Goal: Register for event/course

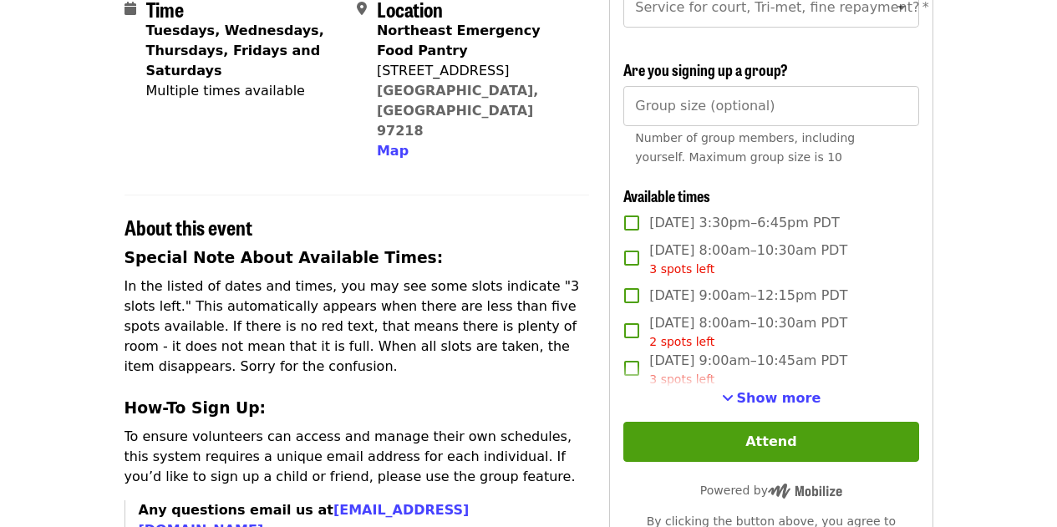
scroll to position [432, 0]
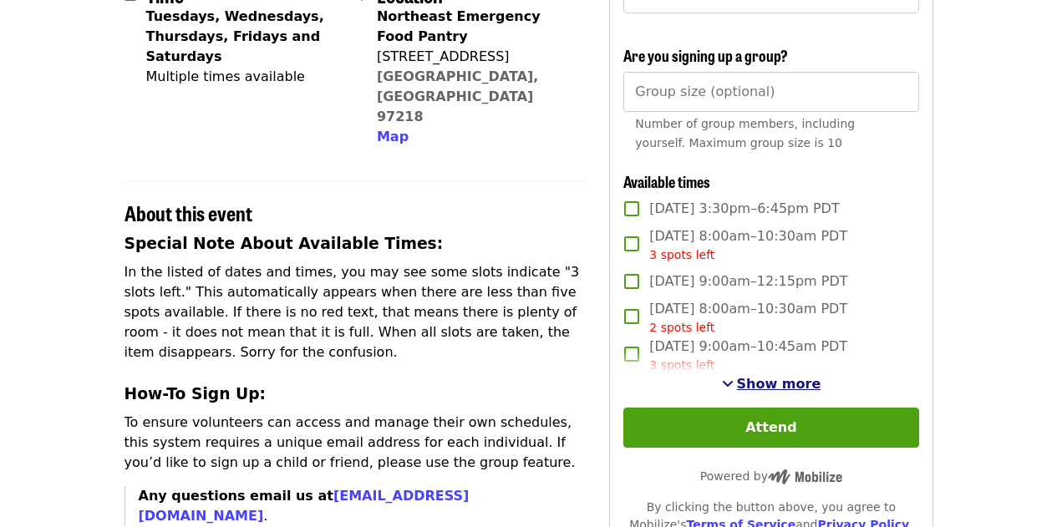
drag, startPoint x: 783, startPoint y: 402, endPoint x: 757, endPoint y: 399, distance: 26.1
click at [757, 392] on span "Show more" at bounding box center [779, 384] width 84 height 16
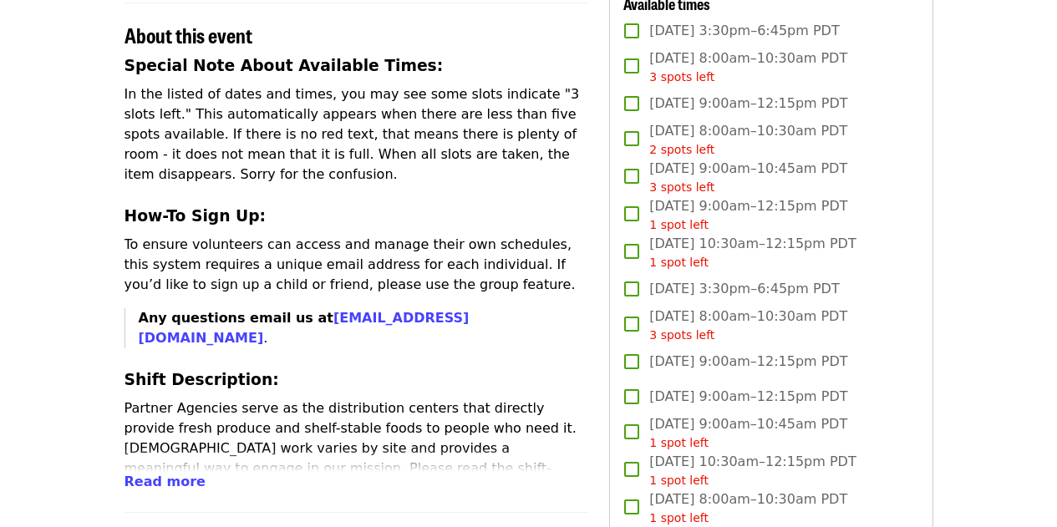
scroll to position [652, 0]
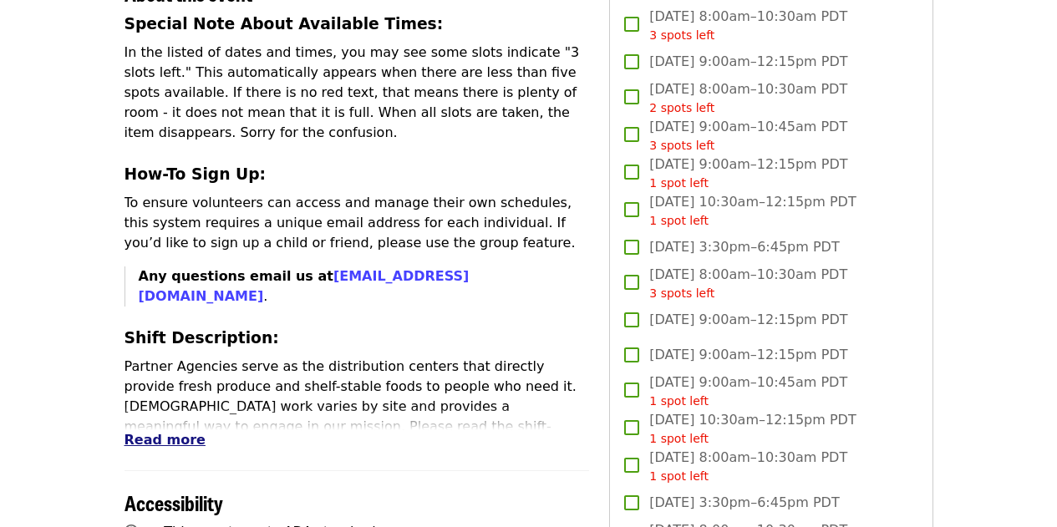
click at [166, 432] on span "Read more" at bounding box center [164, 440] width 81 height 16
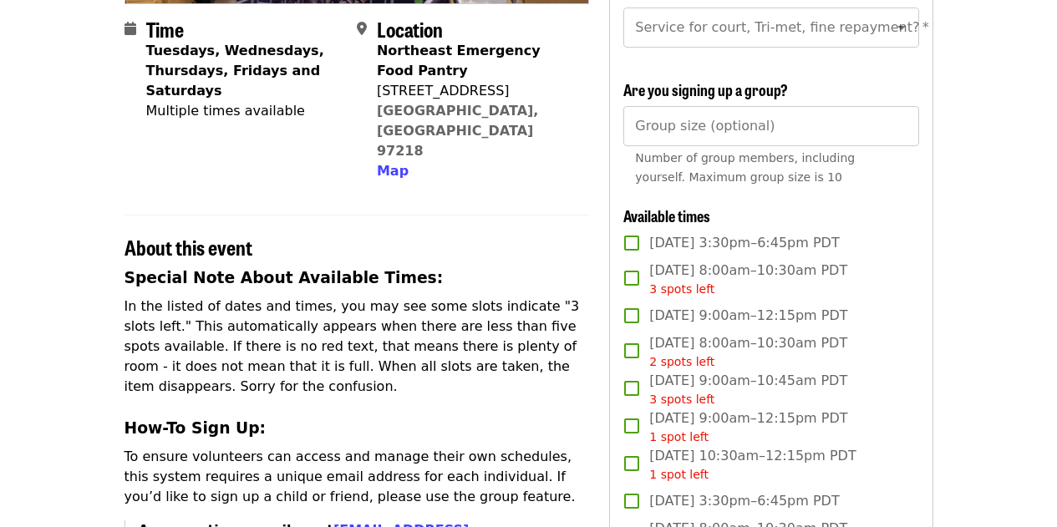
scroll to position [393, 0]
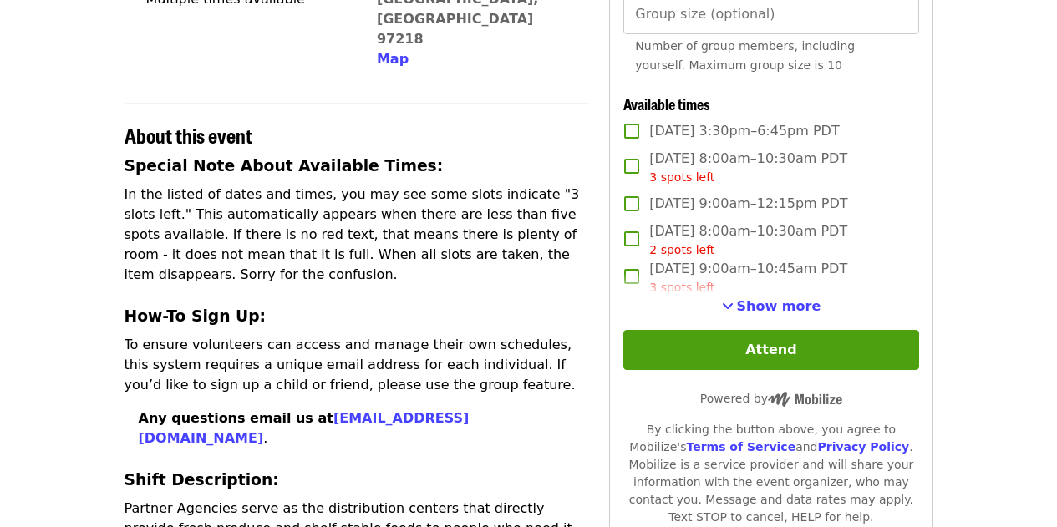
scroll to position [510, 0]
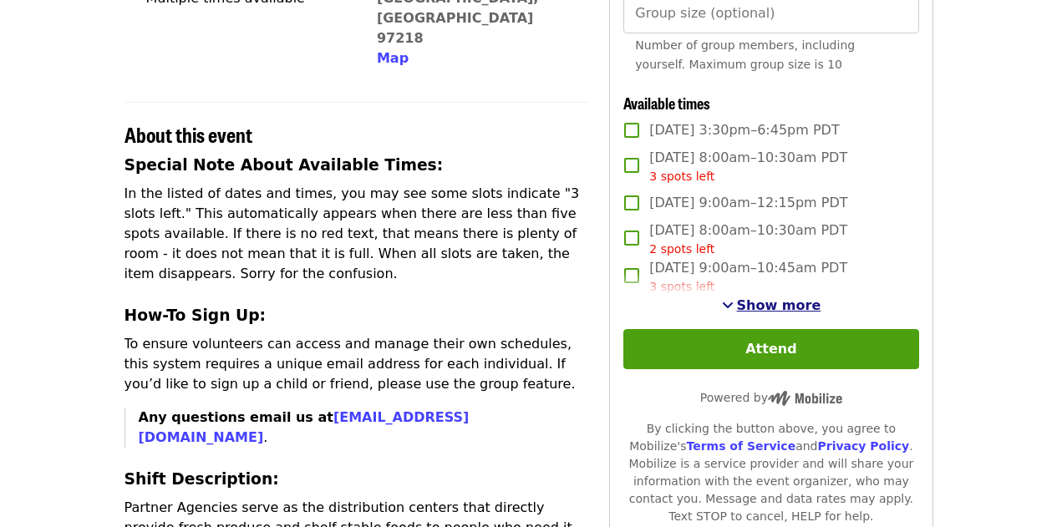
click at [778, 313] on span "Show more" at bounding box center [779, 305] width 84 height 16
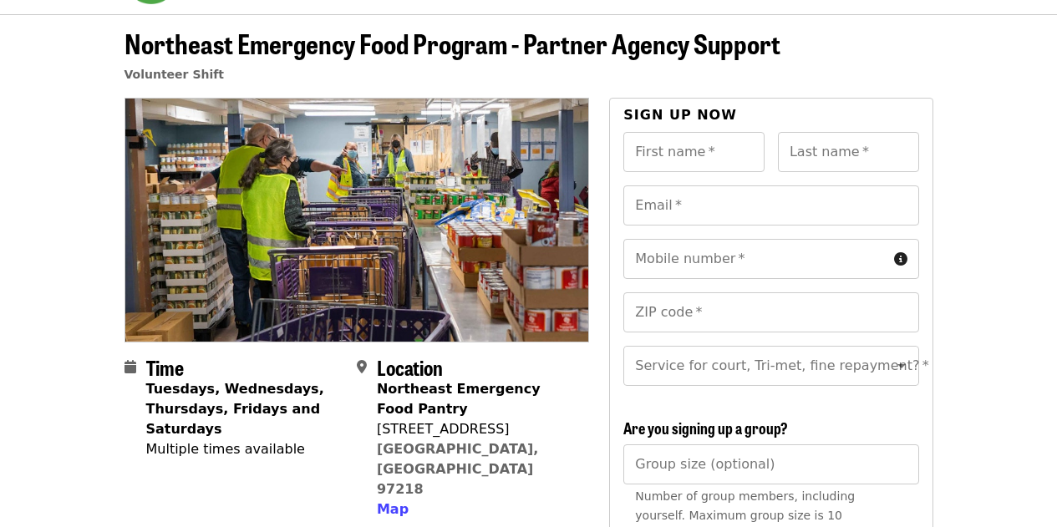
scroll to position [0, 0]
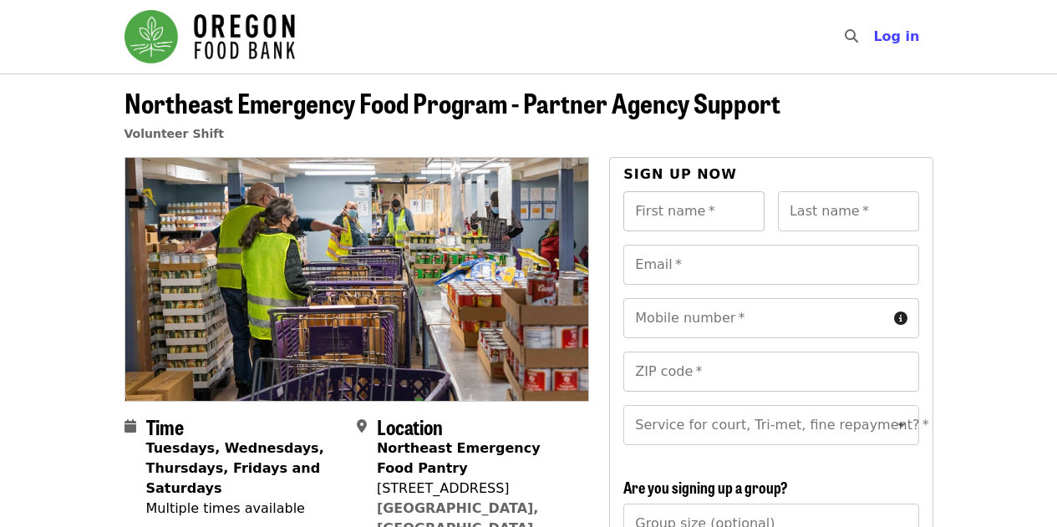
click at [664, 199] on div "First name   * First name *" at bounding box center [693, 211] width 141 height 40
type input "*******"
click at [827, 218] on input "Last name   *" at bounding box center [848, 211] width 141 height 40
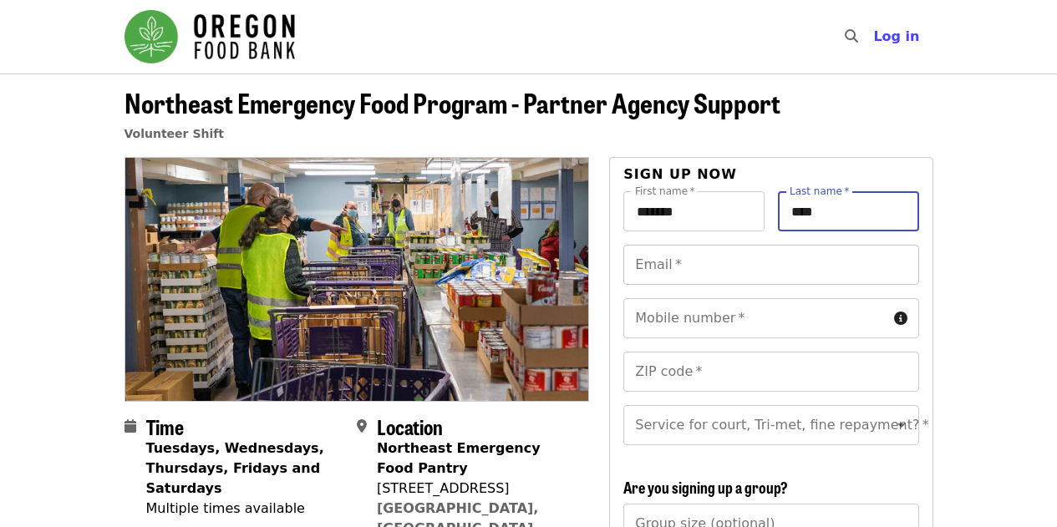
type input "****"
click at [701, 271] on input "Email   *" at bounding box center [770, 265] width 295 height 40
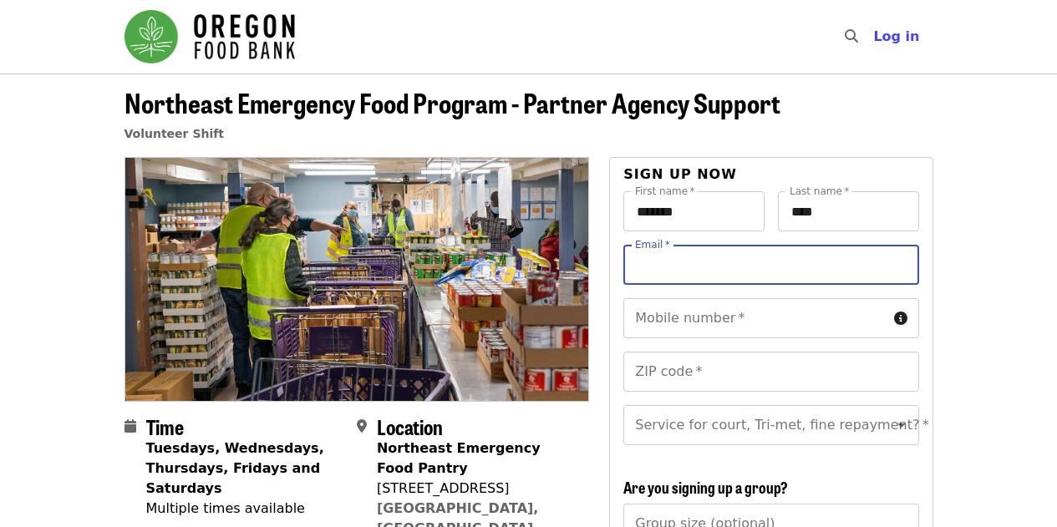
type input "**********"
click at [714, 321] on input "Mobile number   *" at bounding box center [754, 318] width 263 height 40
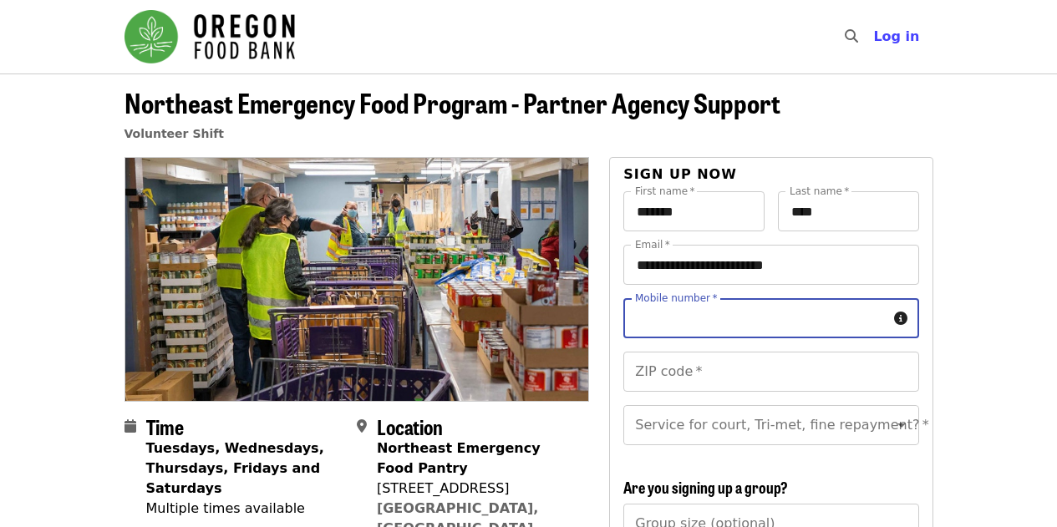
type input "**********"
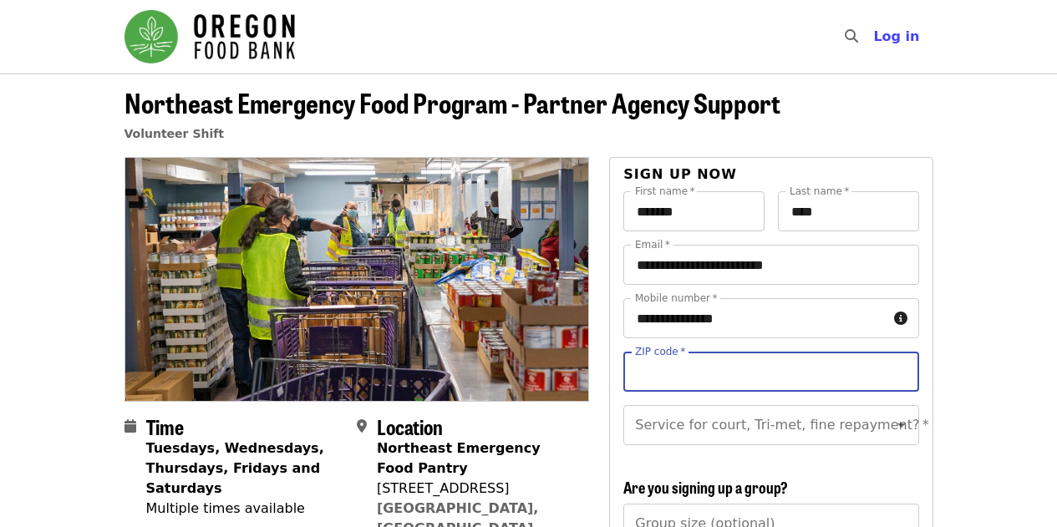
click at [701, 368] on input "ZIP code   *" at bounding box center [770, 372] width 295 height 40
type input "*****"
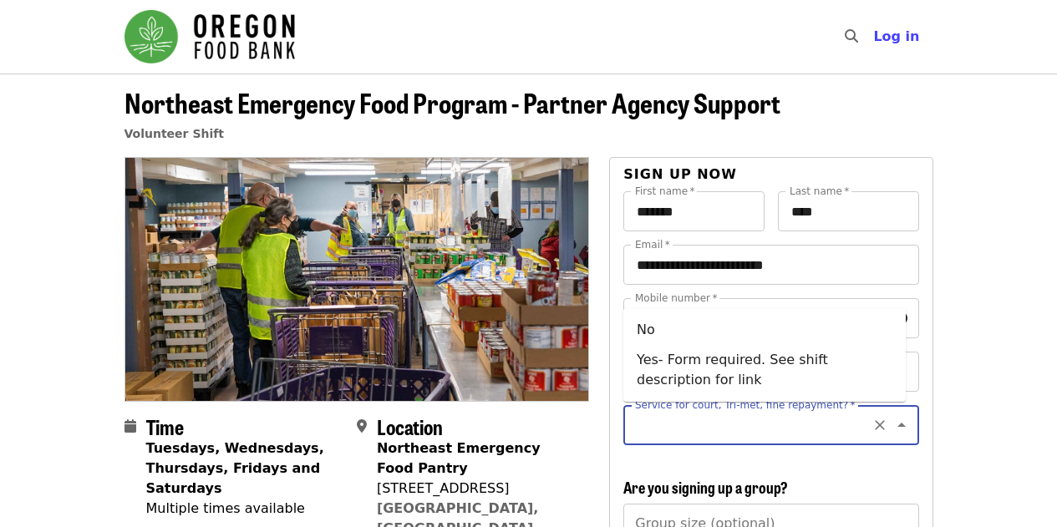
click at [688, 420] on input "Service for court, Tri-met, fine repayment?   *" at bounding box center [750, 425] width 227 height 32
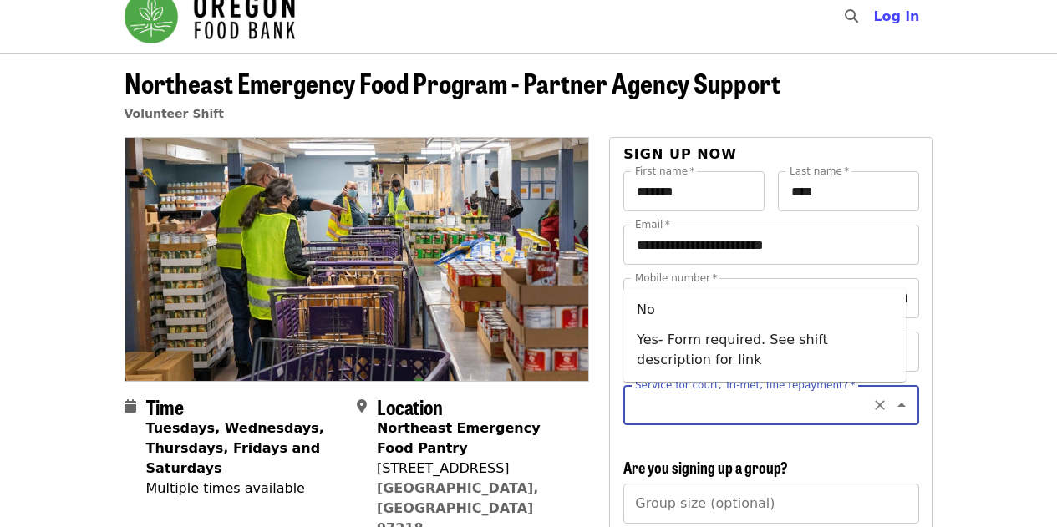
scroll to position [22, 0]
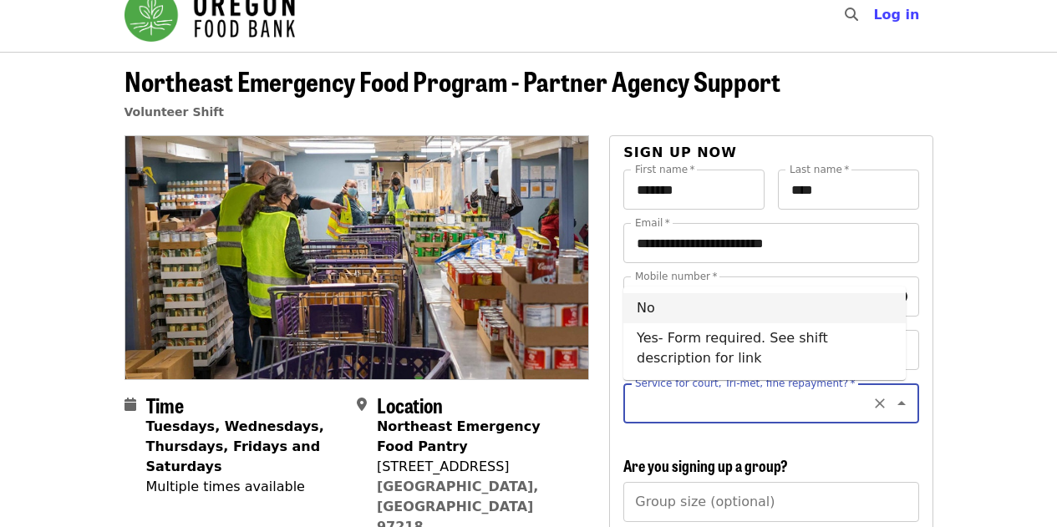
click at [699, 307] on li "No" at bounding box center [764, 308] width 282 height 30
type input "**"
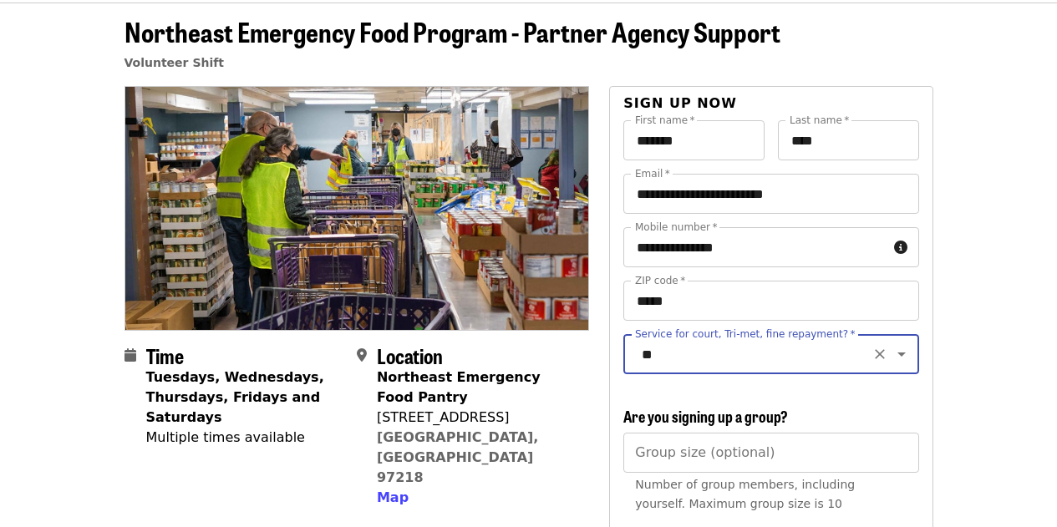
scroll to position [72, 0]
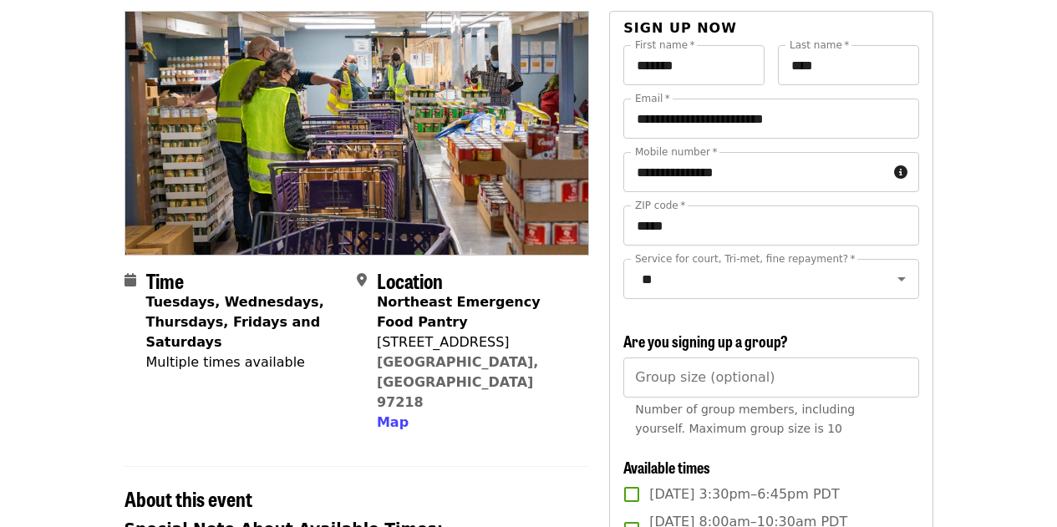
scroll to position [226, 0]
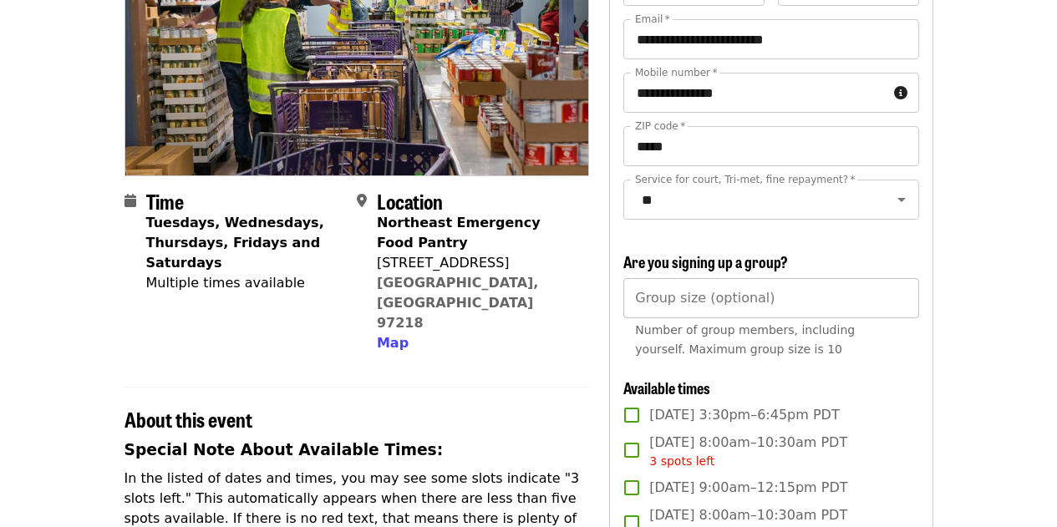
click at [699, 318] on input "Group size (optional)" at bounding box center [770, 298] width 295 height 40
click at [739, 356] on span "Number of group members, including yourself. Maximum group size is 10" at bounding box center [745, 339] width 220 height 33
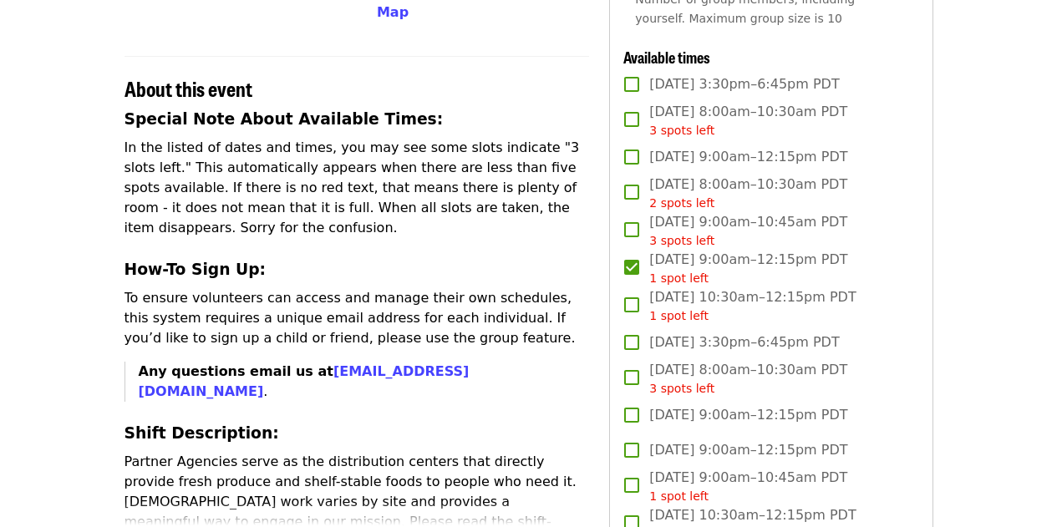
scroll to position [587, 0]
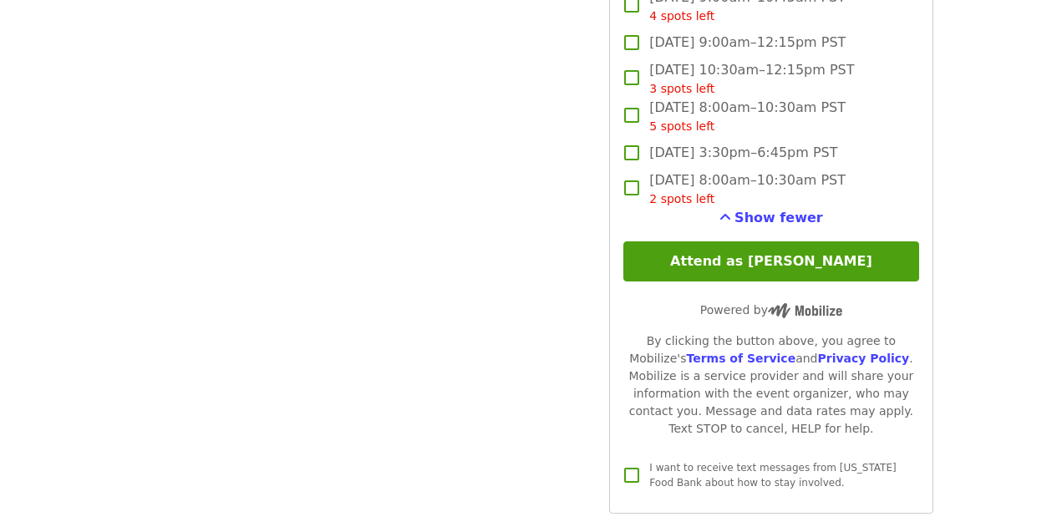
scroll to position [2758, 0]
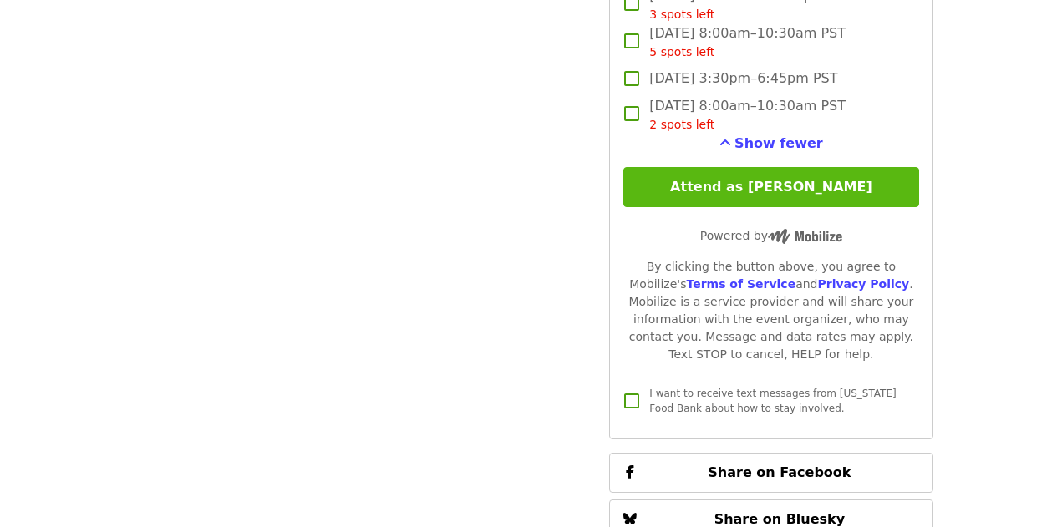
click at [820, 196] on button "Attend as [PERSON_NAME]" at bounding box center [770, 187] width 295 height 40
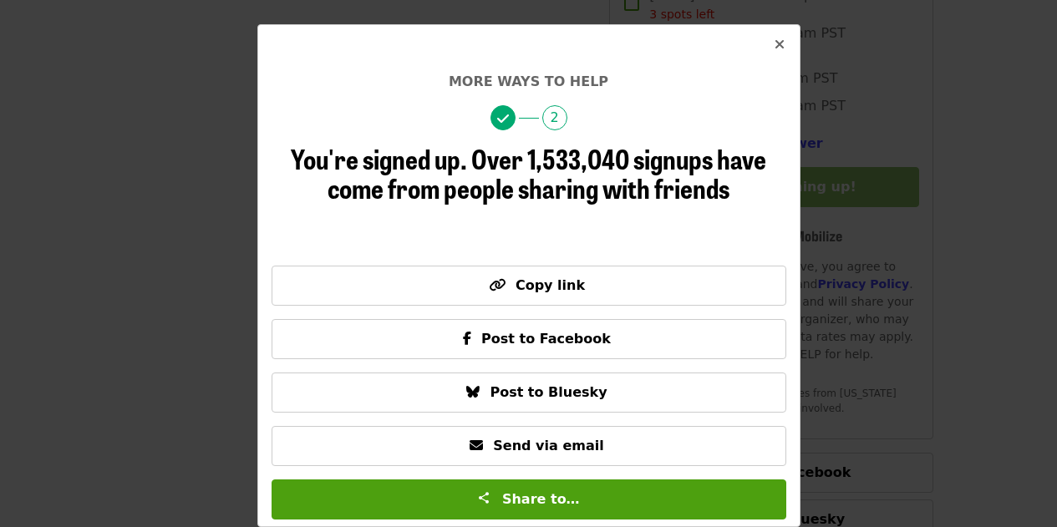
scroll to position [58, 0]
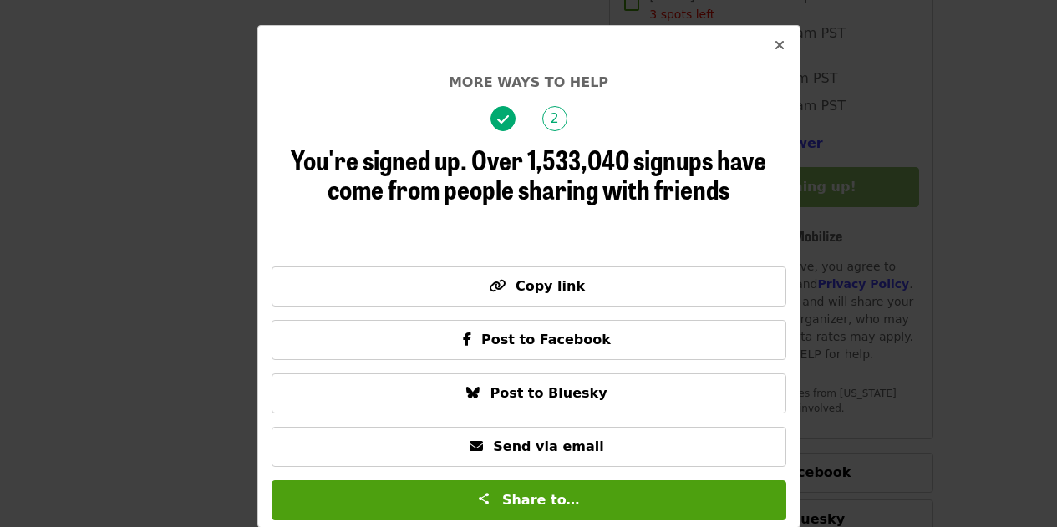
click at [775, 49] on icon "times icon" at bounding box center [780, 46] width 10 height 16
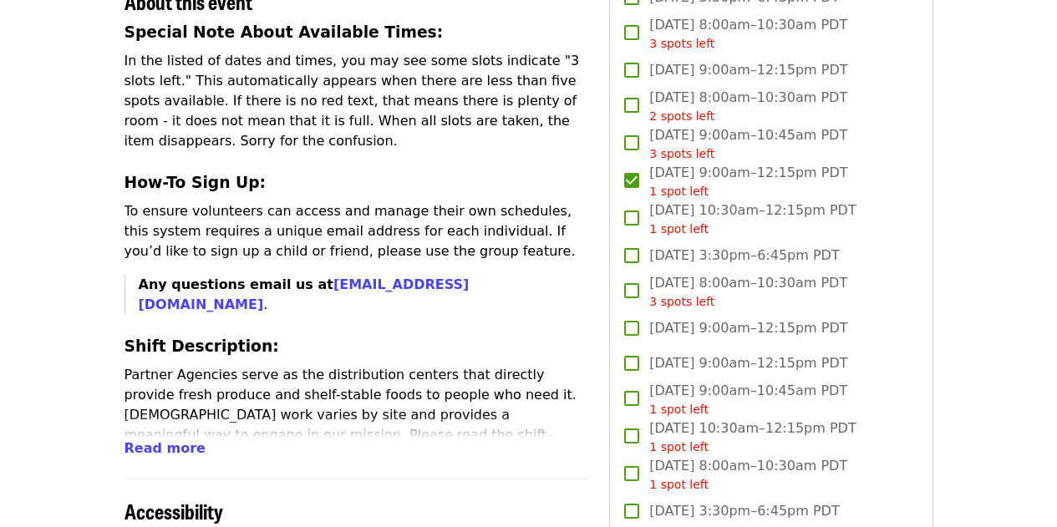
scroll to position [646, 0]
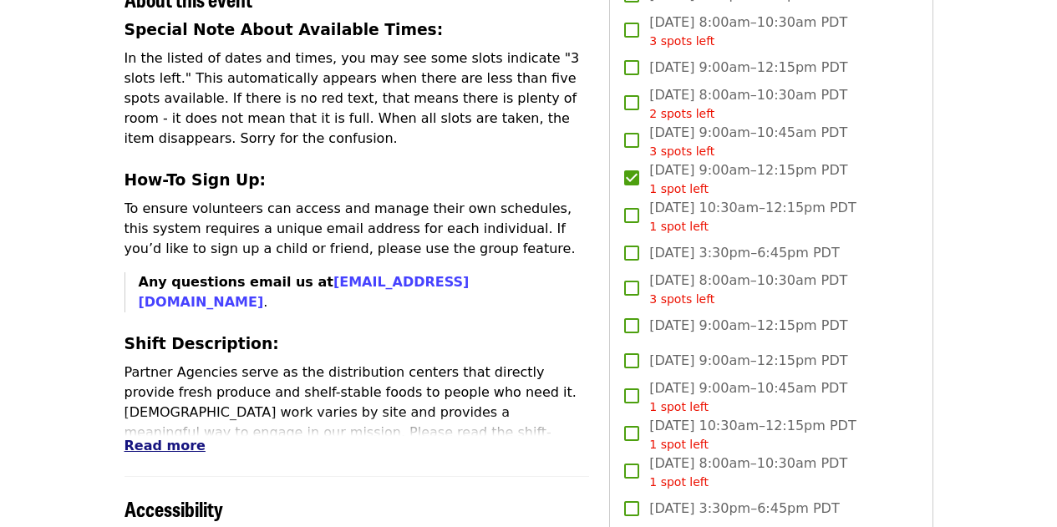
click at [153, 438] on span "Read more" at bounding box center [164, 446] width 81 height 16
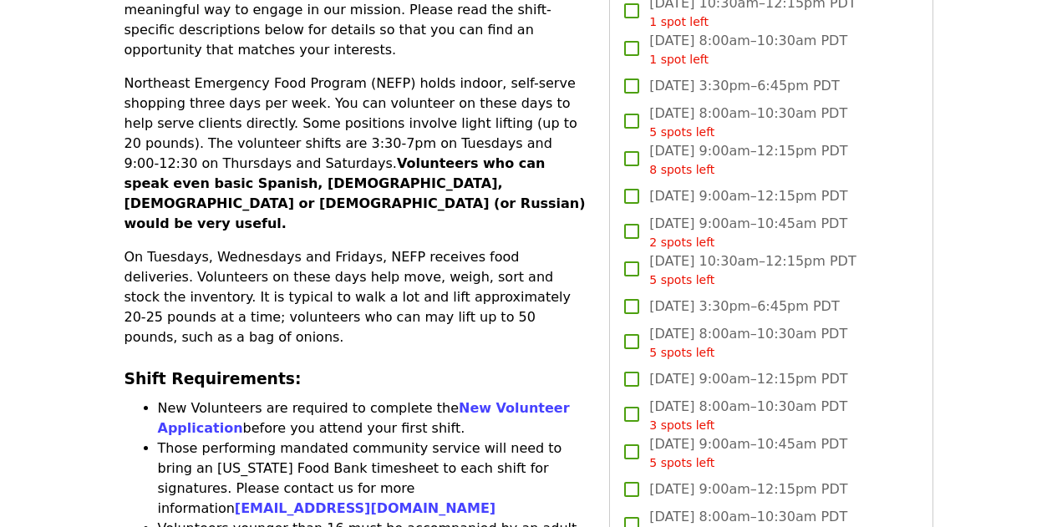
scroll to position [1071, 0]
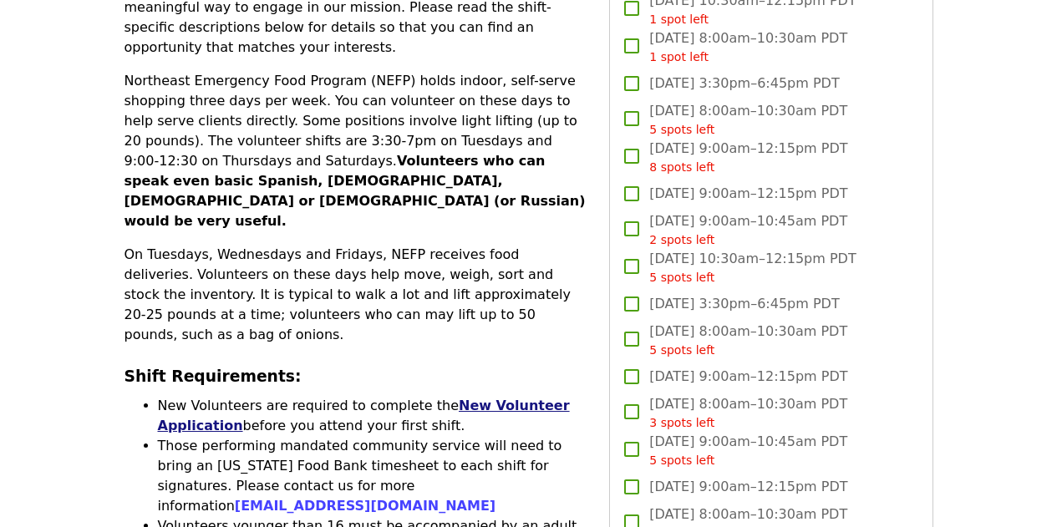
click at [202, 398] on link "New Volunteer Application" at bounding box center [364, 416] width 412 height 36
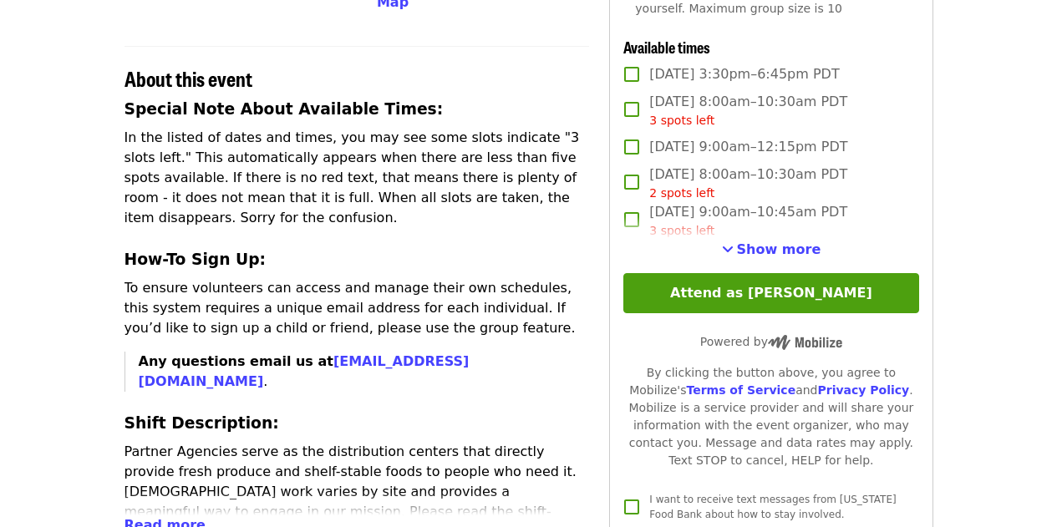
scroll to position [566, 0]
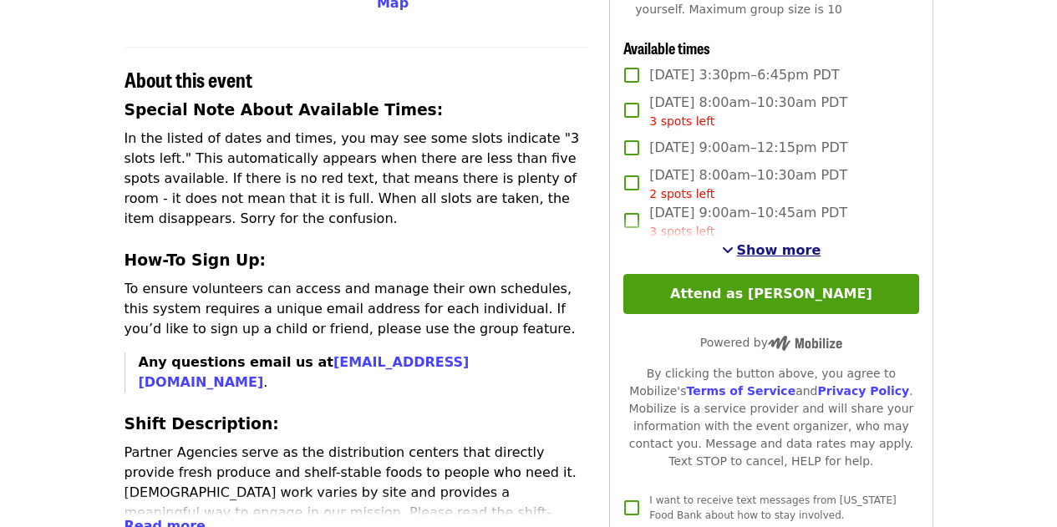
click at [768, 258] on span "Show more" at bounding box center [779, 250] width 84 height 16
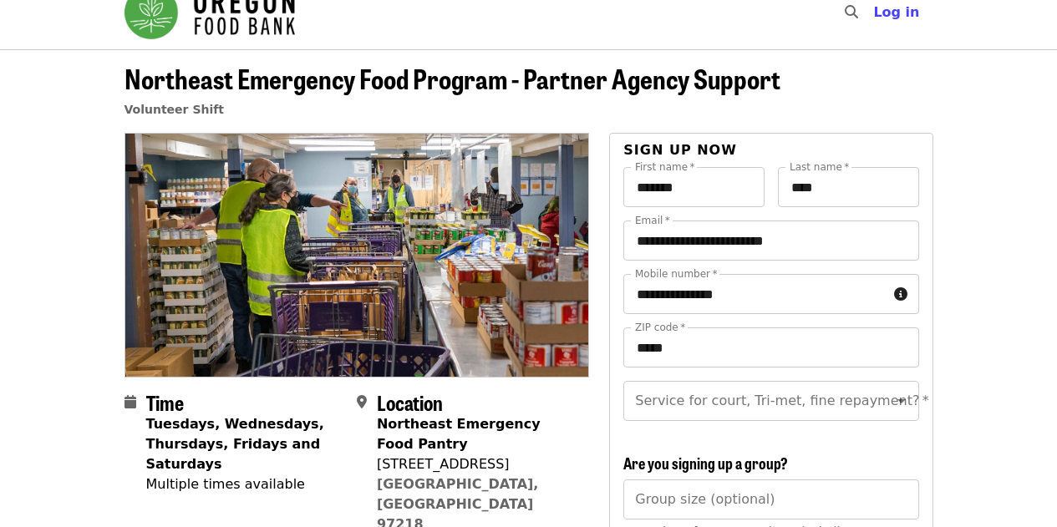
scroll to position [23, 0]
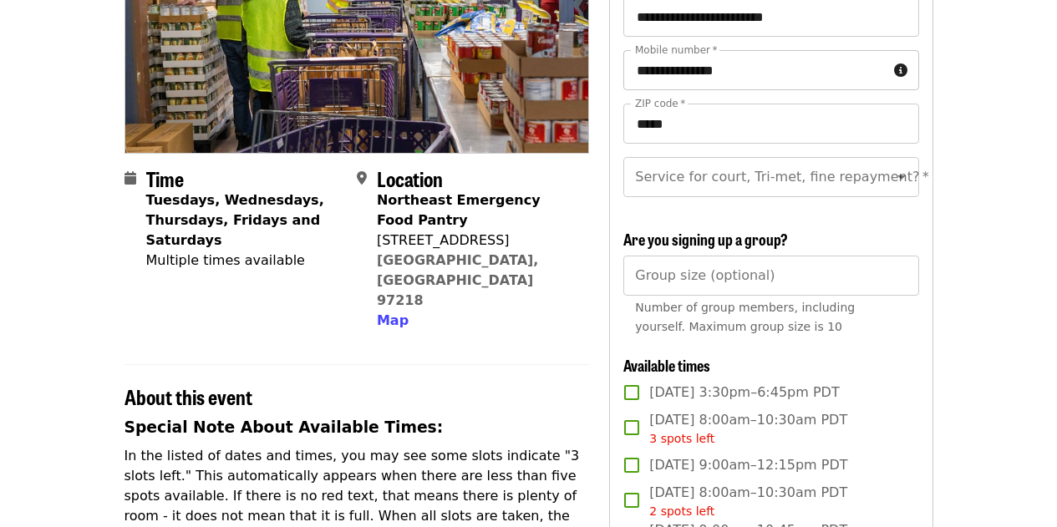
scroll to position [430, 0]
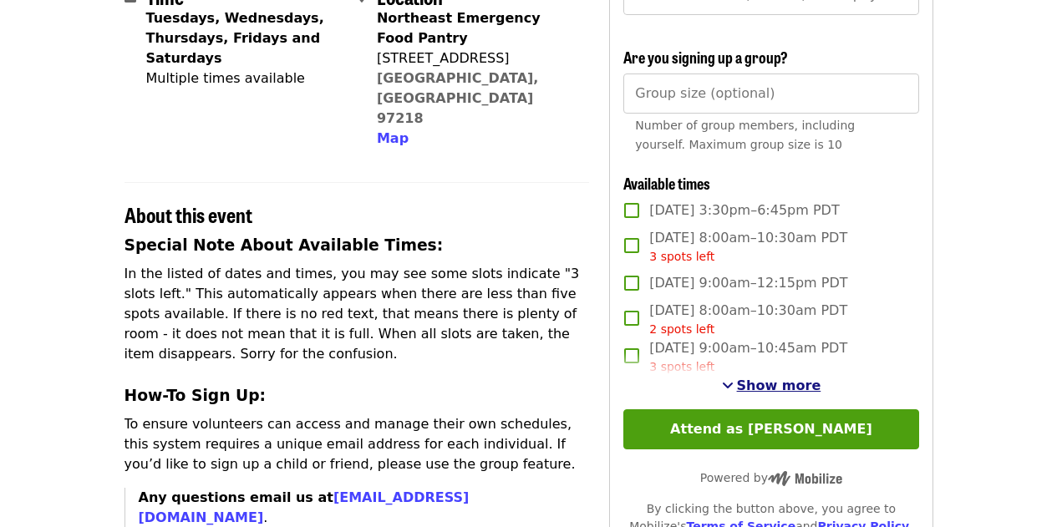
click at [782, 394] on span "Show more" at bounding box center [779, 386] width 84 height 16
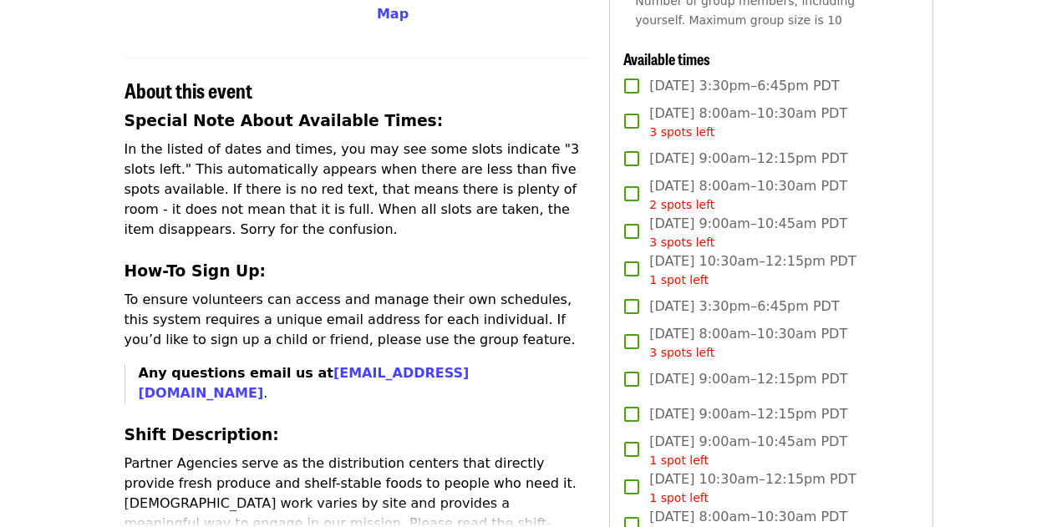
scroll to position [562, 0]
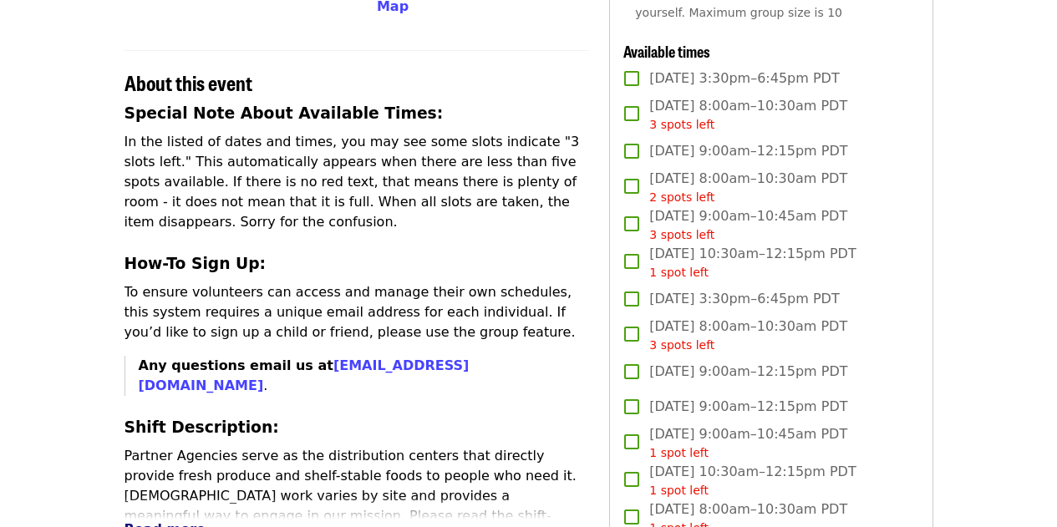
click at [159, 521] on span "Read more" at bounding box center [164, 529] width 81 height 16
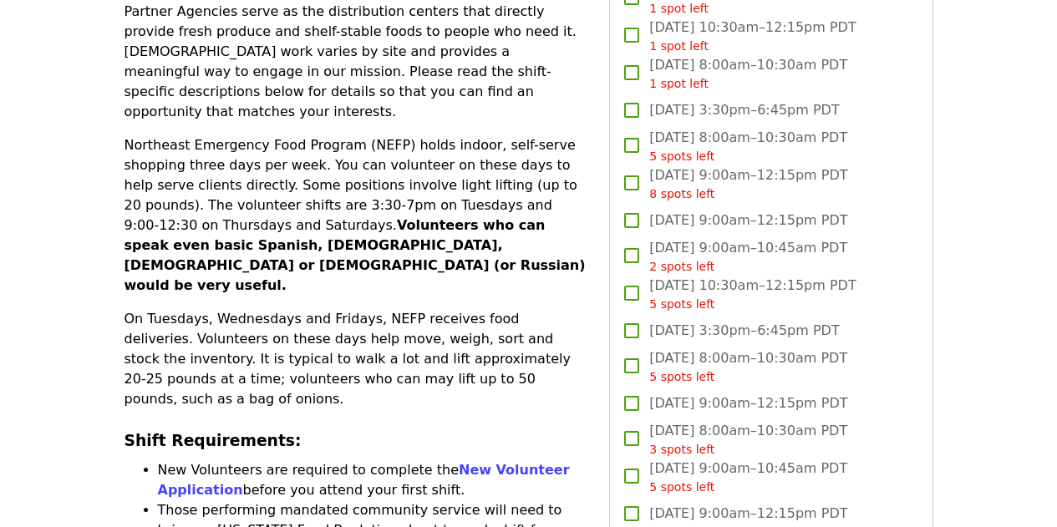
scroll to position [1008, 0]
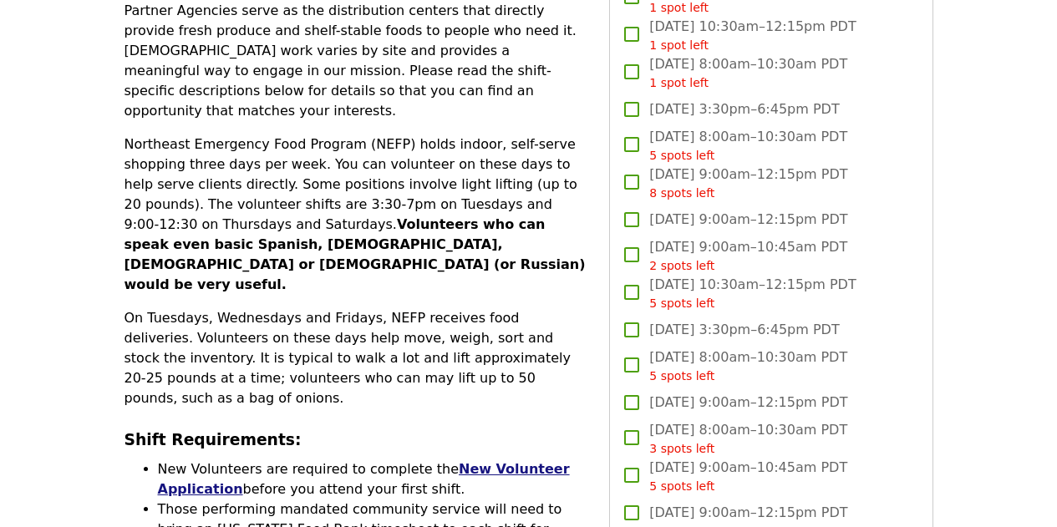
click at [442, 461] on link "New Volunteer Application" at bounding box center [364, 479] width 412 height 36
